Goal: Task Accomplishment & Management: Complete application form

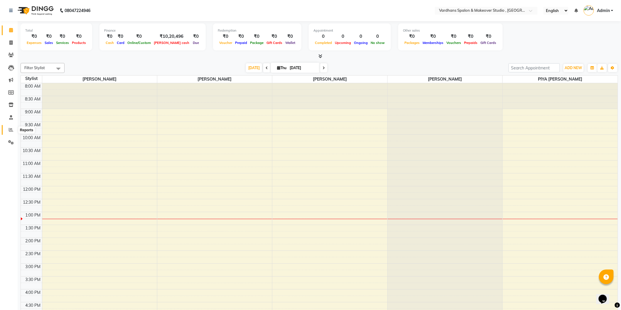
click at [11, 133] on span at bounding box center [11, 130] width 10 height 7
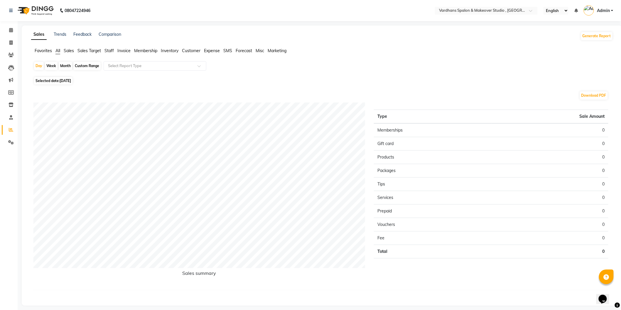
click at [114, 51] on ul "Favorites All Sales Sales Target Staff Invoice Membership Inventory Customer Ex…" at bounding box center [322, 51] width 582 height 6
click at [111, 52] on span "Staff" at bounding box center [108, 50] width 9 height 5
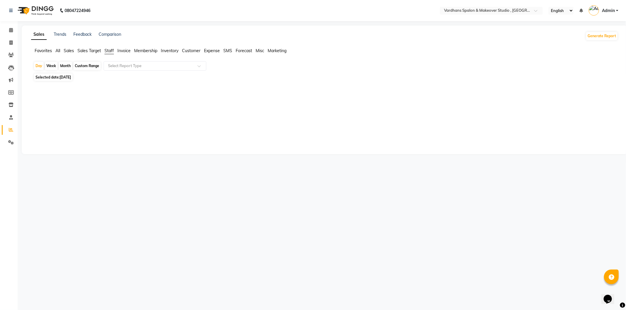
click at [68, 66] on div "Month" at bounding box center [65, 66] width 13 height 8
select select "9"
select select "2025"
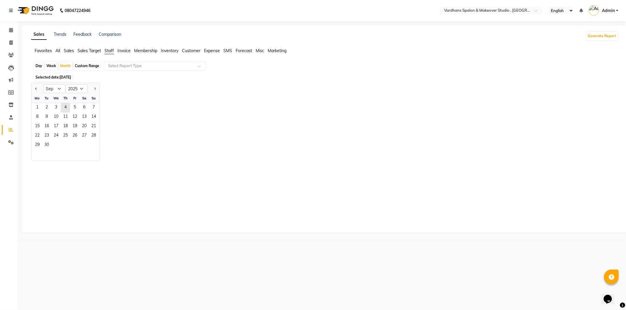
click at [48, 65] on div "Week" at bounding box center [51, 66] width 13 height 8
select select "9"
select select "2025"
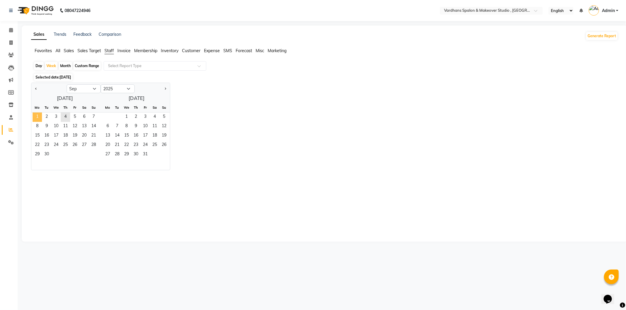
click at [33, 116] on span "1" at bounding box center [37, 117] width 9 height 9
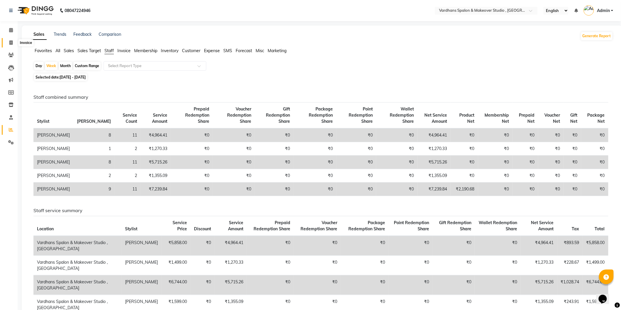
click at [14, 44] on span at bounding box center [11, 43] width 10 height 7
select select "service"
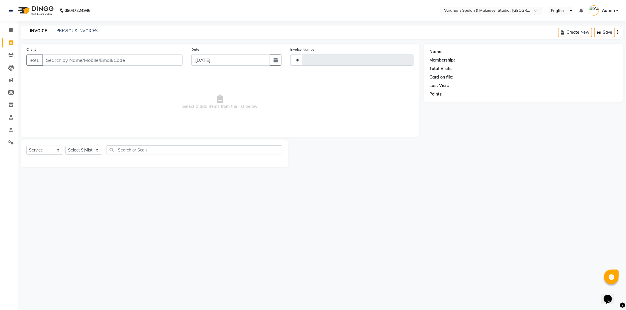
type input "1168"
select select "6997"
click at [74, 61] on input "Client" at bounding box center [112, 60] width 140 height 11
click at [106, 60] on input "Client" at bounding box center [112, 60] width 140 height 11
type input "7278129875"
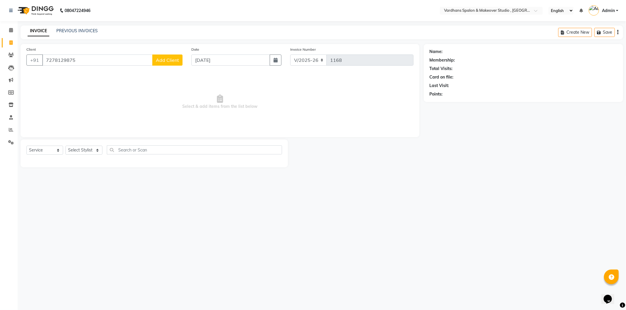
click at [171, 60] on span "Add Client" at bounding box center [167, 60] width 23 height 6
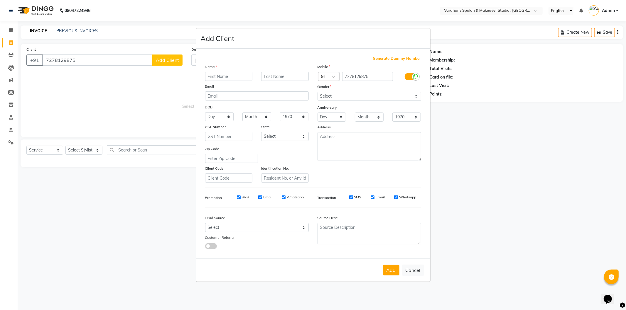
click at [219, 72] on input "text" at bounding box center [229, 76] width 48 height 9
type input "A"
click at [285, 72] on input "text" at bounding box center [285, 76] width 48 height 9
type input "MONDAL"
click at [336, 98] on select "Select [DEMOGRAPHIC_DATA] [DEMOGRAPHIC_DATA] Other Prefer Not To Say" at bounding box center [369, 96] width 104 height 9
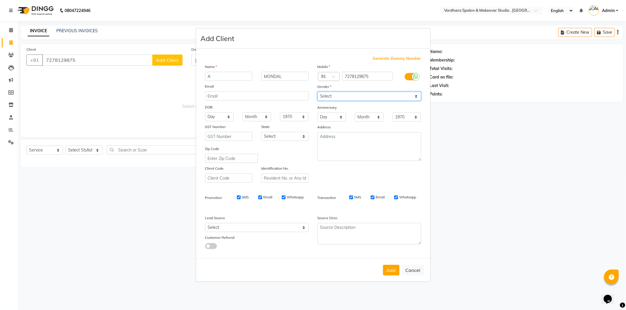
select select "[DEMOGRAPHIC_DATA]"
click at [317, 92] on select "Select [DEMOGRAPHIC_DATA] [DEMOGRAPHIC_DATA] Other Prefer Not To Say" at bounding box center [369, 96] width 104 height 9
click at [387, 271] on button "Add" at bounding box center [391, 270] width 16 height 11
select select
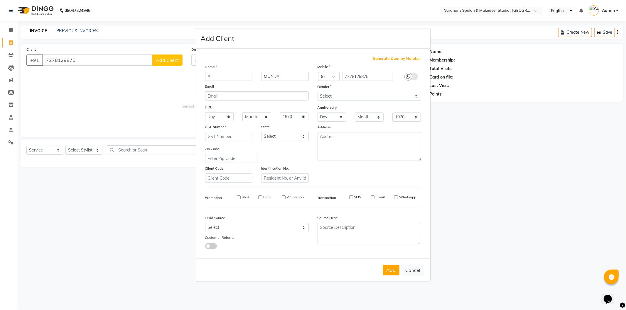
select select
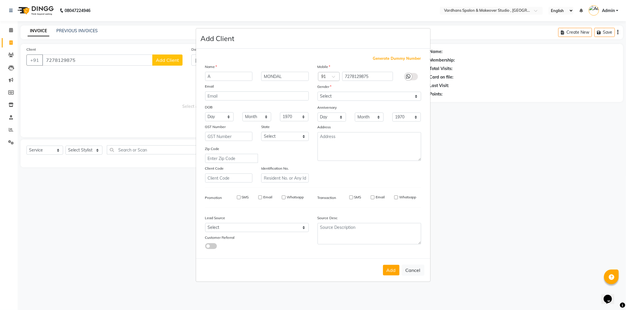
checkbox input "false"
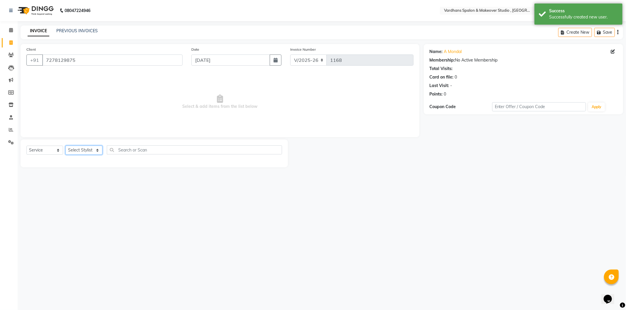
click at [91, 149] on select "Select Stylist [PERSON_NAME] [PERSON_NAME] [PERSON_NAME] PIYA [PERSON_NAME] [PE…" at bounding box center [83, 150] width 37 height 9
select select "89687"
click at [65, 146] on select "Select Stylist [PERSON_NAME] [PERSON_NAME] [PERSON_NAME] PIYA [PERSON_NAME] [PE…" at bounding box center [83, 150] width 37 height 9
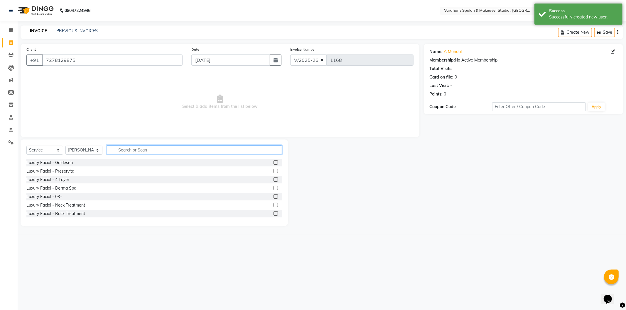
click at [145, 150] on input "text" at bounding box center [194, 149] width 175 height 9
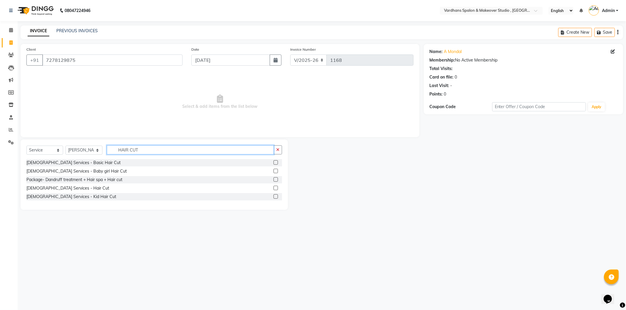
type input "HAIR CUT"
click at [275, 187] on label at bounding box center [275, 188] width 4 height 4
click at [275, 187] on input "checkbox" at bounding box center [275, 189] width 4 height 4
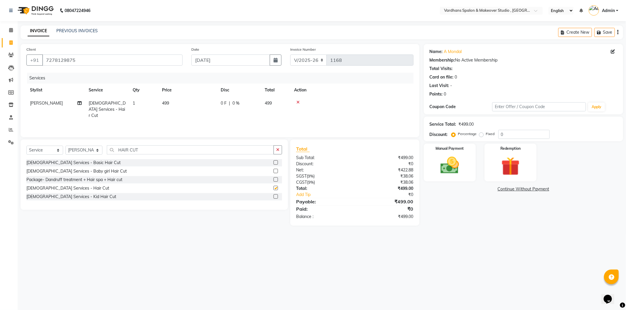
checkbox input "false"
click at [169, 99] on td "499" at bounding box center [187, 110] width 59 height 26
select select "89687"
click at [209, 107] on input "499" at bounding box center [215, 104] width 52 height 9
type input "4"
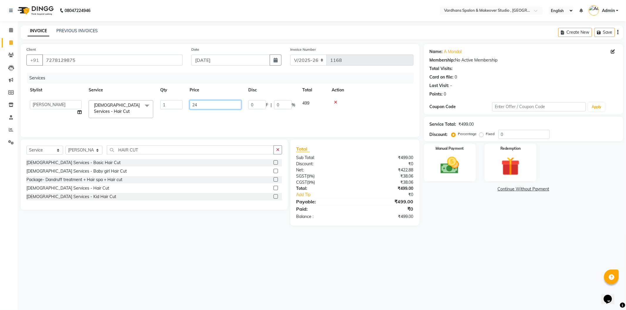
type input "249"
click at [450, 222] on div "Name: A Mondal Membership: No Active Membership Total Visits: Card on file: 0 L…" at bounding box center [526, 135] width 204 height 182
click at [455, 154] on div "Manual Payment" at bounding box center [449, 162] width 54 height 39
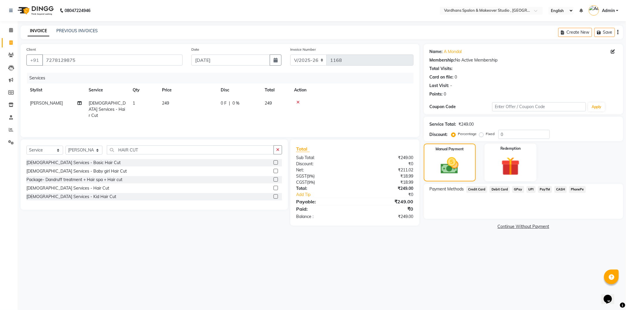
click at [529, 187] on span "UPI" at bounding box center [530, 189] width 9 height 7
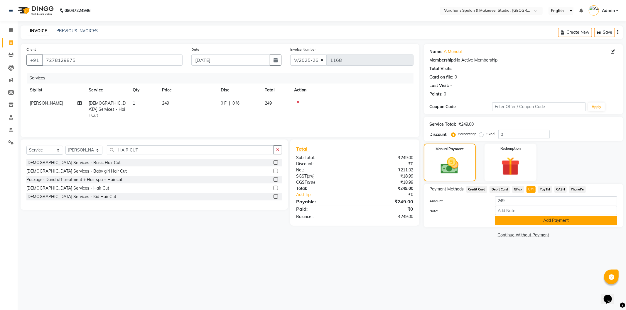
click at [525, 224] on button "Add Payment" at bounding box center [556, 220] width 122 height 9
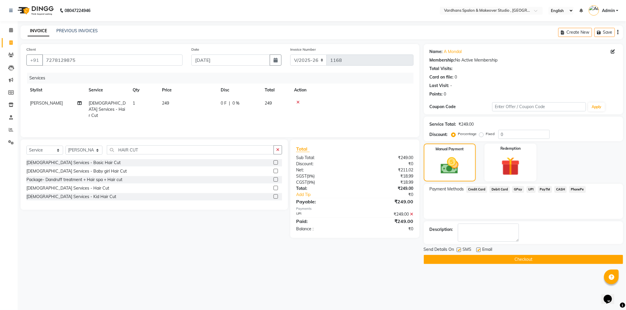
click at [486, 260] on button "Checkout" at bounding box center [523, 259] width 199 height 9
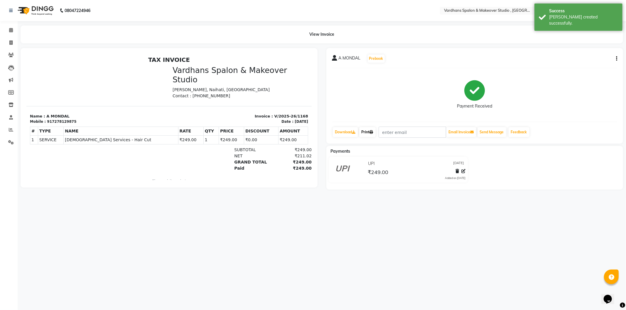
click at [368, 133] on link "Print" at bounding box center [367, 132] width 16 height 10
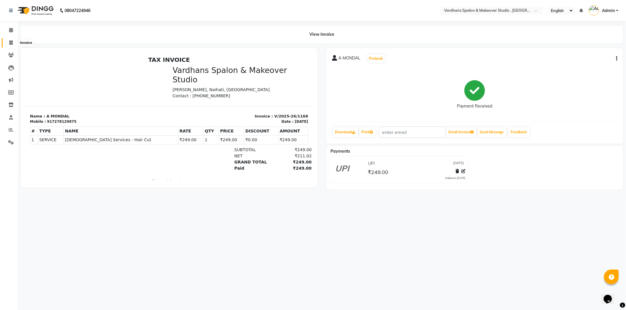
click at [9, 43] on icon at bounding box center [10, 42] width 3 height 4
select select "service"
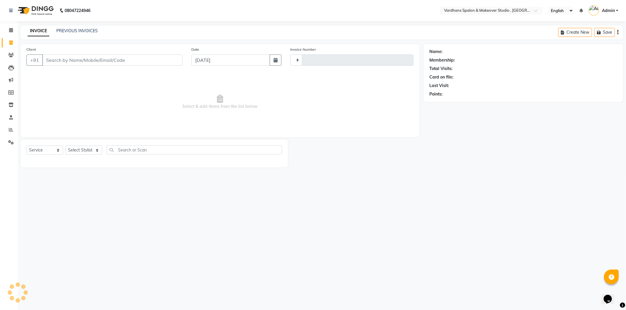
type input "1169"
select select "6997"
click at [72, 58] on input "Client" at bounding box center [112, 60] width 140 height 11
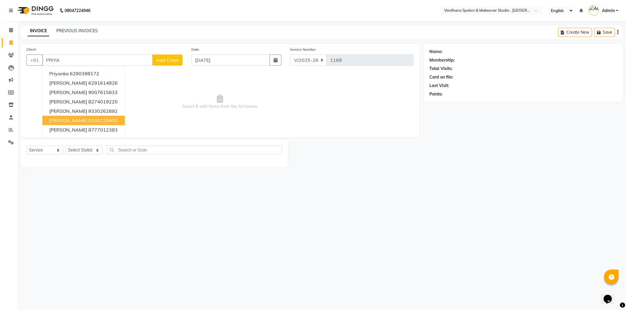
click at [350, 167] on div at bounding box center [356, 154] width 136 height 28
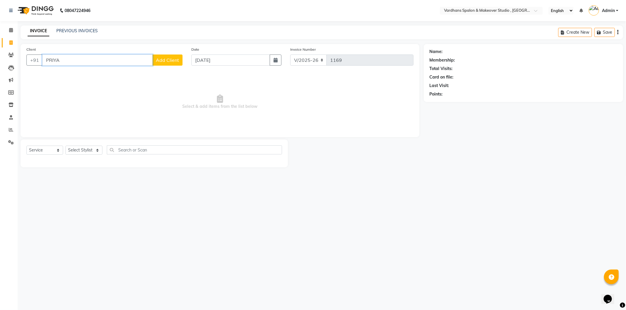
click at [111, 65] on input "PRIYA" at bounding box center [97, 60] width 110 height 11
type input "P"
click at [365, 235] on div "08047224946 Select Location × Vardhans Spalon & Makeover Studio , Naihati Engli…" at bounding box center [313, 155] width 626 height 310
click at [82, 150] on select "Select Stylist [PERSON_NAME] [PERSON_NAME] [PERSON_NAME] PIYA [PERSON_NAME] [PE…" at bounding box center [83, 150] width 37 height 9
select select "89687"
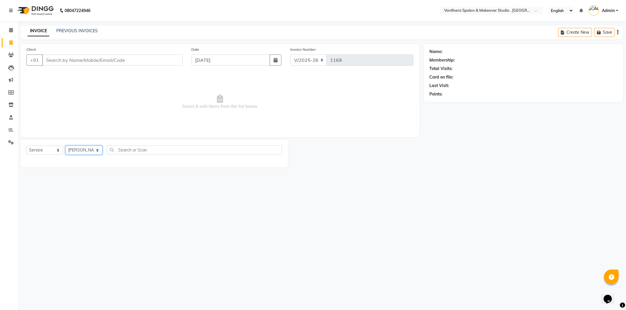
click at [65, 146] on select "Select Stylist [PERSON_NAME] [PERSON_NAME] [PERSON_NAME] PIYA [PERSON_NAME] [PE…" at bounding box center [83, 150] width 37 height 9
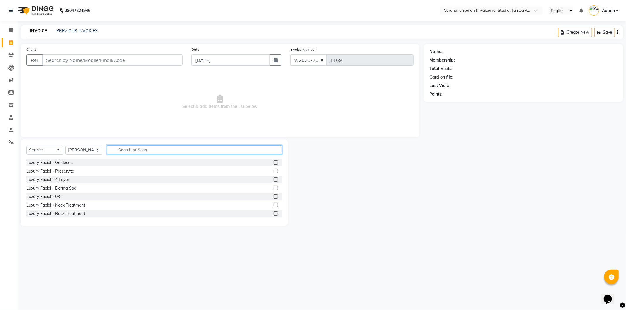
click at [132, 147] on input "text" at bounding box center [194, 149] width 175 height 9
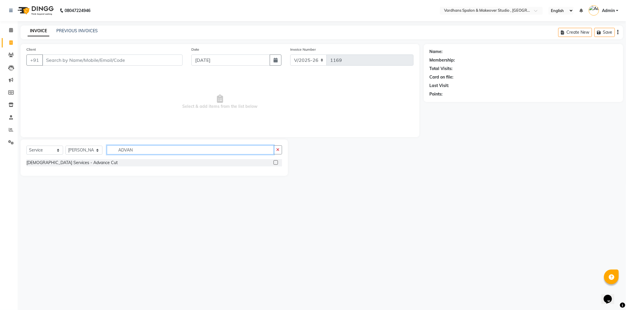
type input "ADVAN"
click at [274, 161] on label at bounding box center [275, 162] width 4 height 4
click at [274, 161] on input "checkbox" at bounding box center [275, 163] width 4 height 4
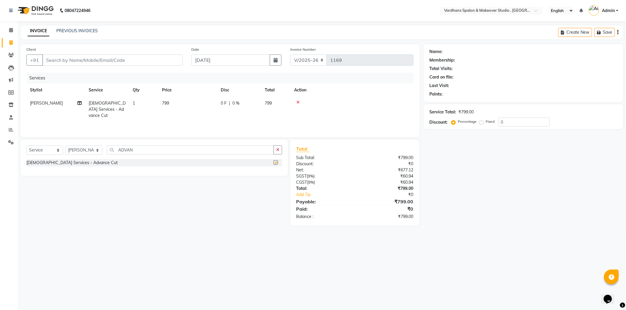
checkbox input "false"
click at [175, 107] on td "799" at bounding box center [187, 110] width 59 height 26
select select "89687"
click at [209, 103] on input "799" at bounding box center [215, 104] width 52 height 9
type input "7"
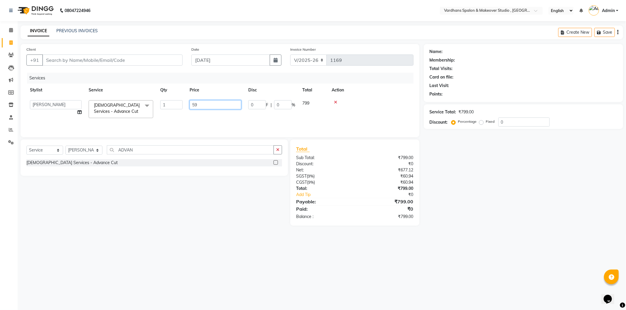
type input "599"
click at [163, 57] on input "Client" at bounding box center [112, 60] width 140 height 11
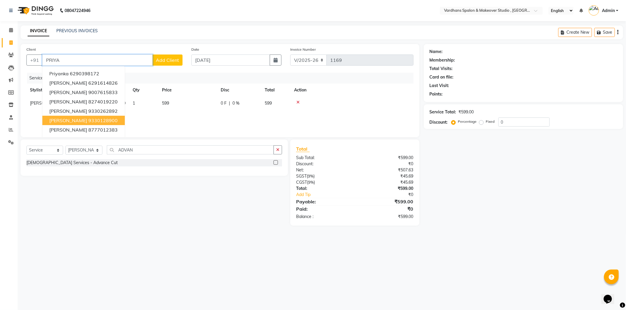
click at [118, 121] on ngb-highlight "9330128900" at bounding box center [102, 121] width 29 height 6
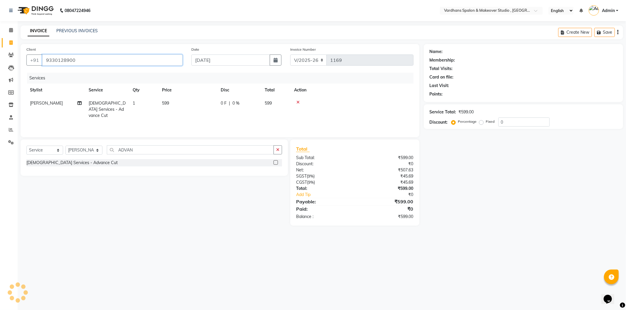
type input "9330128900"
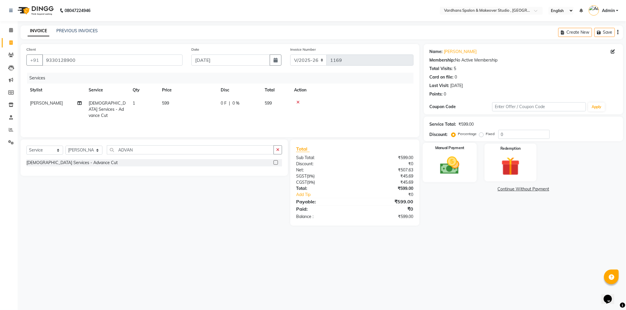
click at [438, 170] on img at bounding box center [449, 166] width 31 height 22
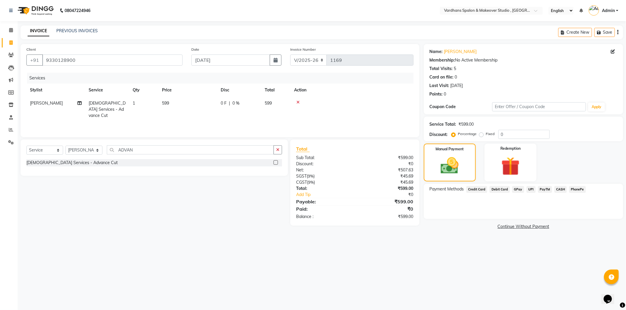
drag, startPoint x: 530, startPoint y: 188, endPoint x: 533, endPoint y: 190, distance: 3.6
click at [530, 188] on span "UPI" at bounding box center [530, 189] width 9 height 7
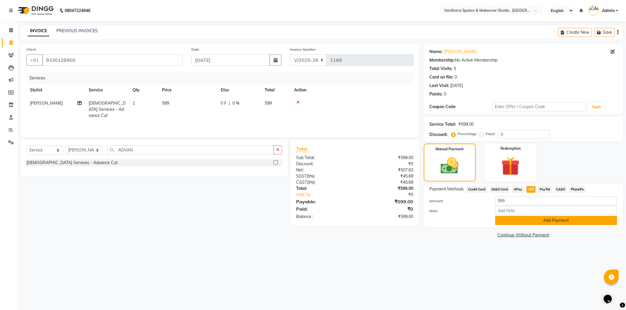
click at [543, 224] on button "Add Payment" at bounding box center [556, 220] width 122 height 9
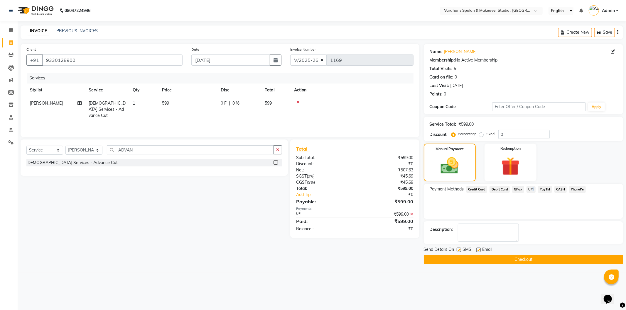
click at [512, 263] on button "Checkout" at bounding box center [523, 259] width 199 height 9
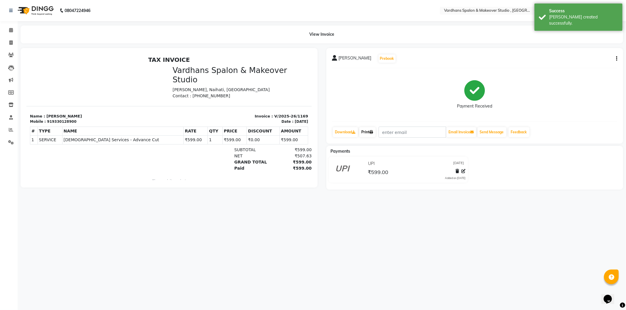
click at [365, 133] on link "Print" at bounding box center [367, 132] width 16 height 10
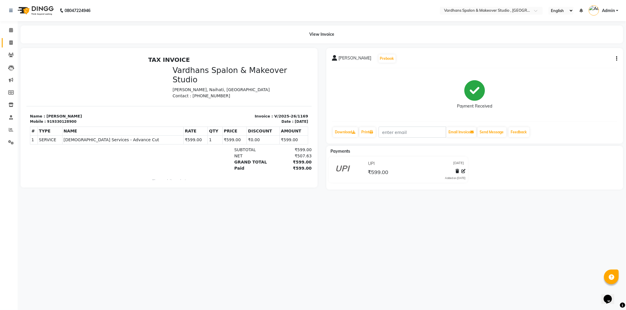
click at [10, 47] on link "Invoice" at bounding box center [9, 43] width 14 height 10
select select "6997"
select select "service"
